Goal: Communication & Community: Answer question/provide support

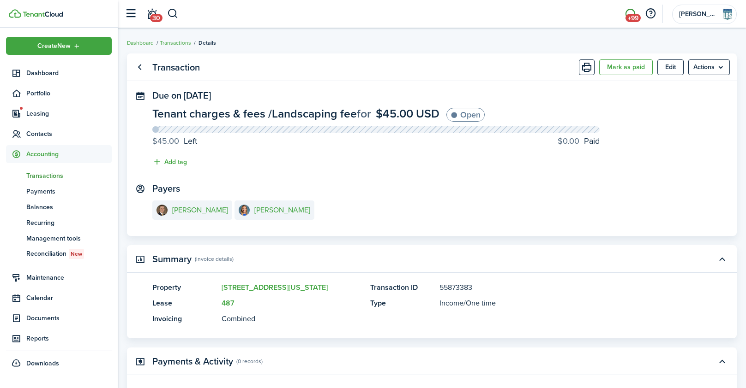
click at [636, 14] on span "+99" at bounding box center [632, 18] width 15 height 8
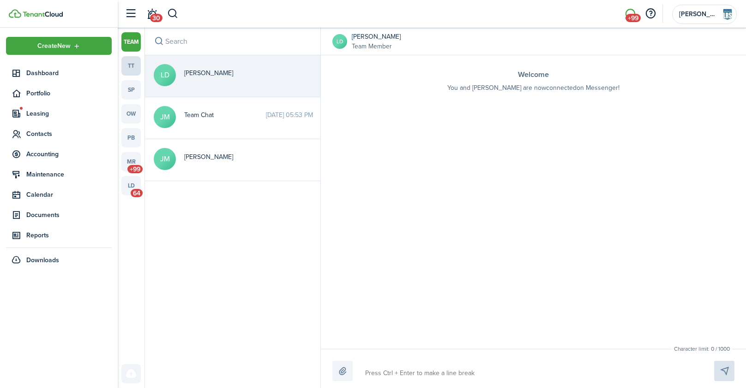
click at [133, 60] on link "tt" at bounding box center [130, 65] width 19 height 19
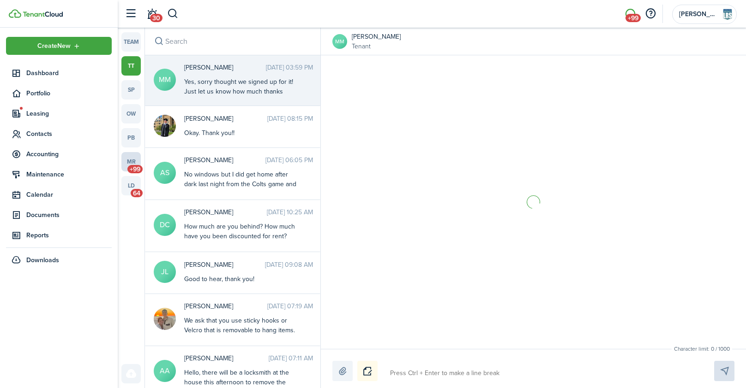
click at [132, 161] on link "mr +99" at bounding box center [130, 161] width 19 height 19
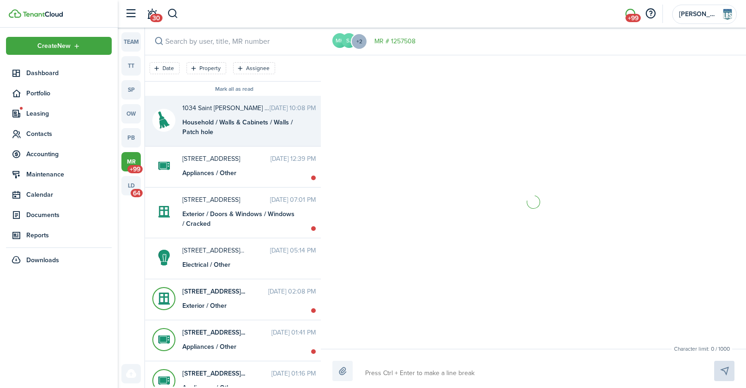
scroll to position [33, 0]
